Goal: Information Seeking & Learning: Learn about a topic

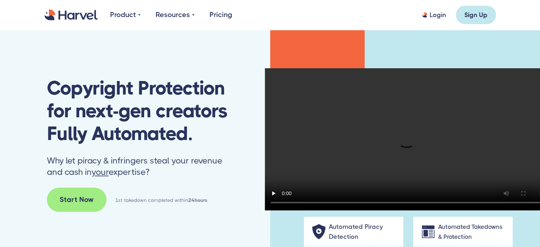
click at [365, 117] on video at bounding box center [407, 139] width 284 height 142
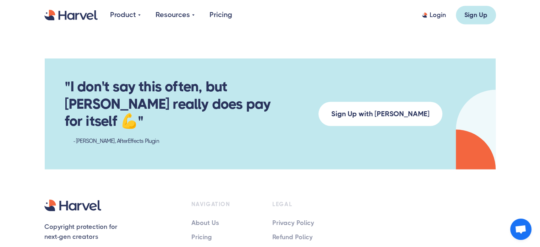
scroll to position [1339, 0]
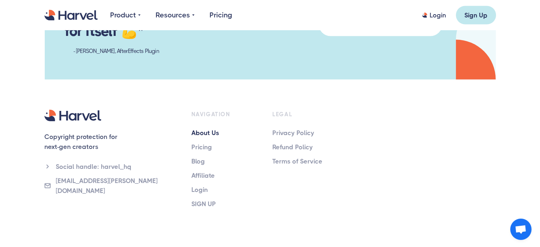
click at [207, 127] on link "About Us" at bounding box center [221, 132] width 61 height 10
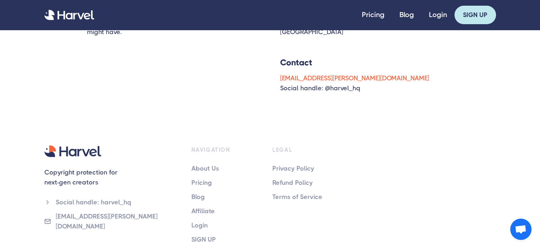
scroll to position [98, 0]
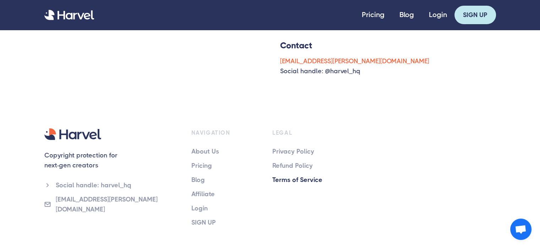
click at [305, 179] on link "Terms of Service" at bounding box center [302, 180] width 61 height 10
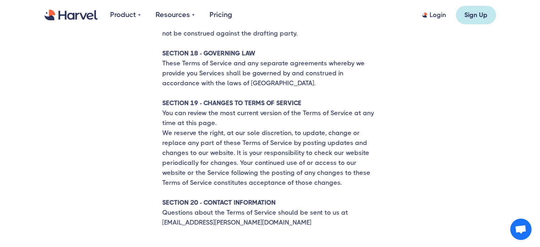
scroll to position [3199, 0]
